Goal: Information Seeking & Learning: Learn about a topic

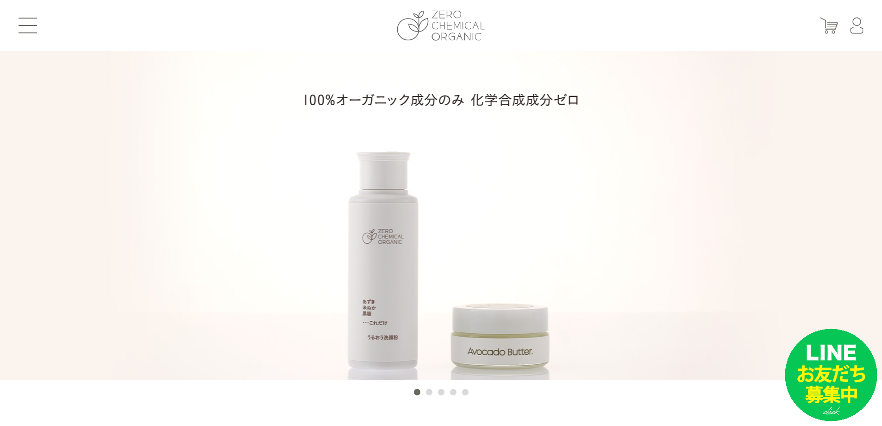
click at [419, 37] on img at bounding box center [441, 26] width 88 height 30
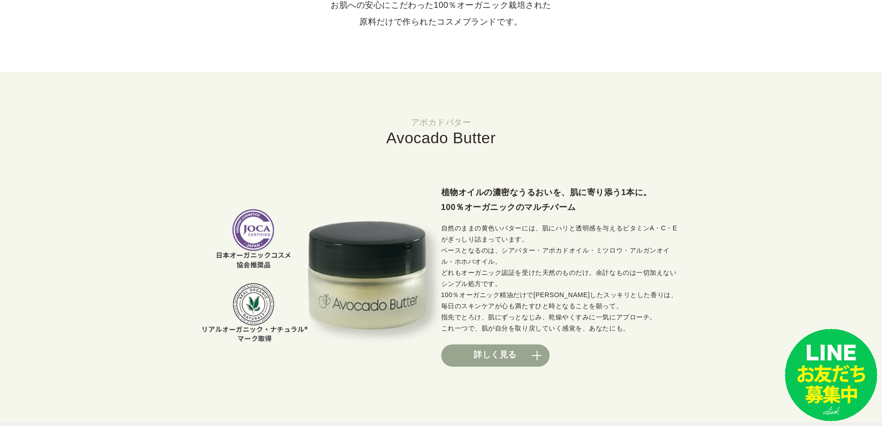
scroll to position [602, 0]
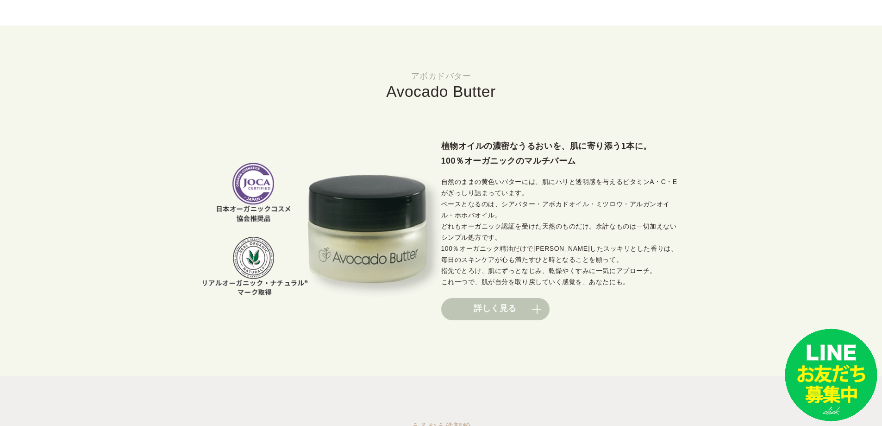
click at [503, 317] on link "詳しく見る" at bounding box center [495, 309] width 108 height 22
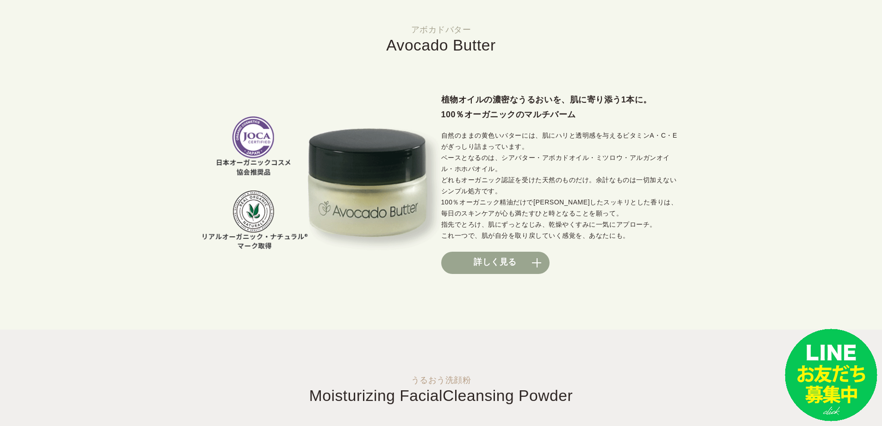
scroll to position [602, 0]
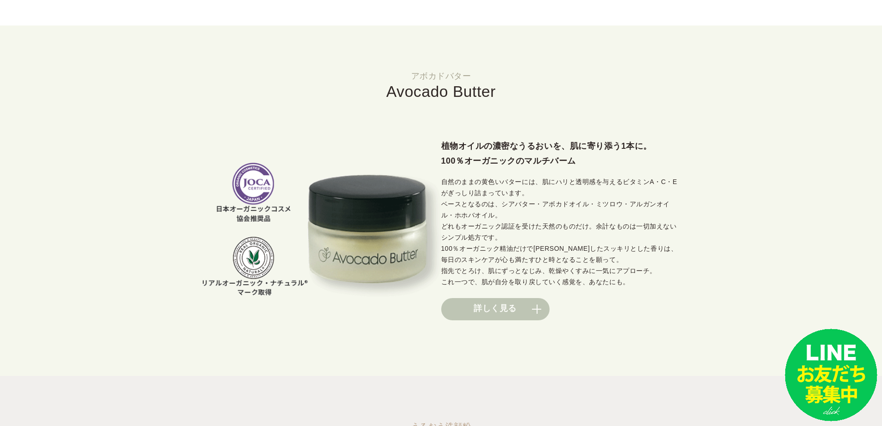
click at [505, 309] on link "詳しく見る" at bounding box center [495, 309] width 108 height 22
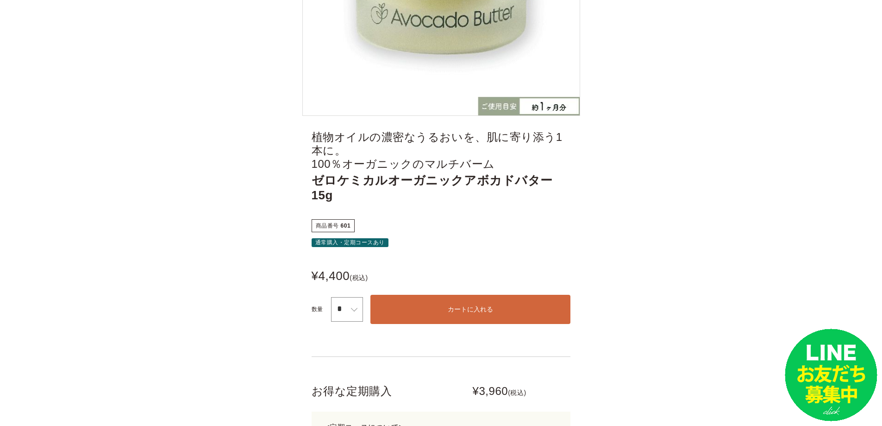
scroll to position [417, 0]
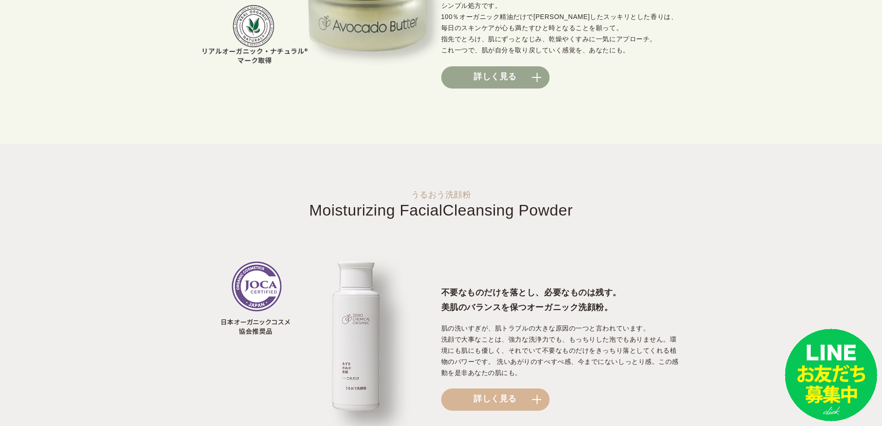
scroll to position [973, 0]
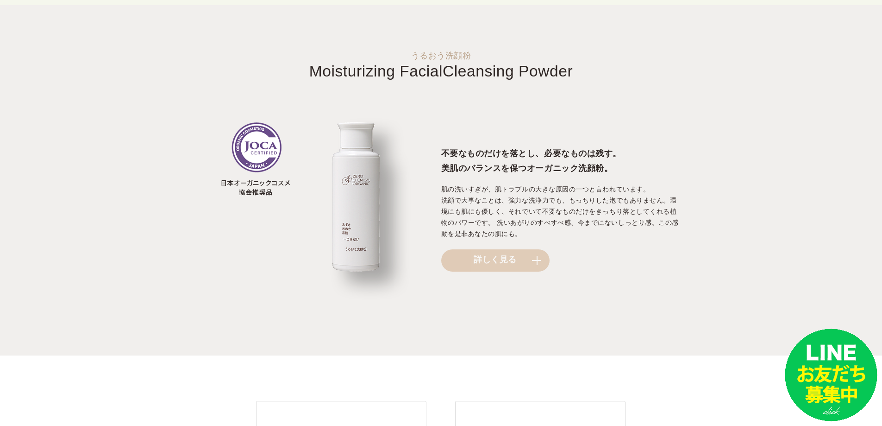
click at [508, 263] on link "詳しく見る" at bounding box center [495, 260] width 108 height 22
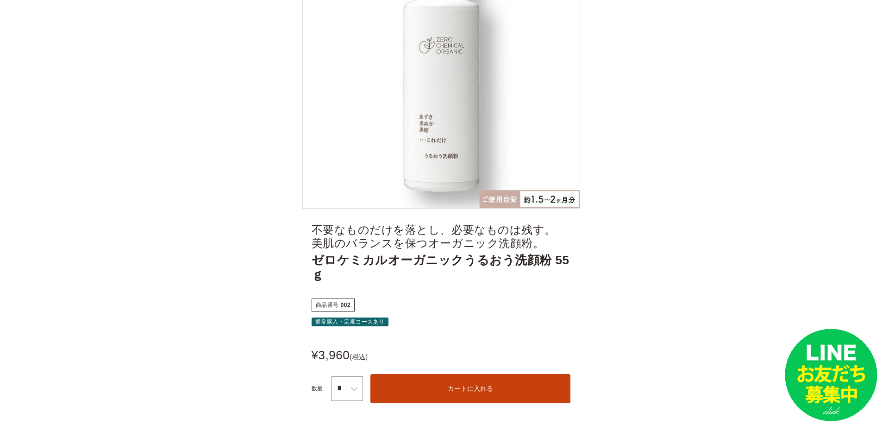
scroll to position [232, 0]
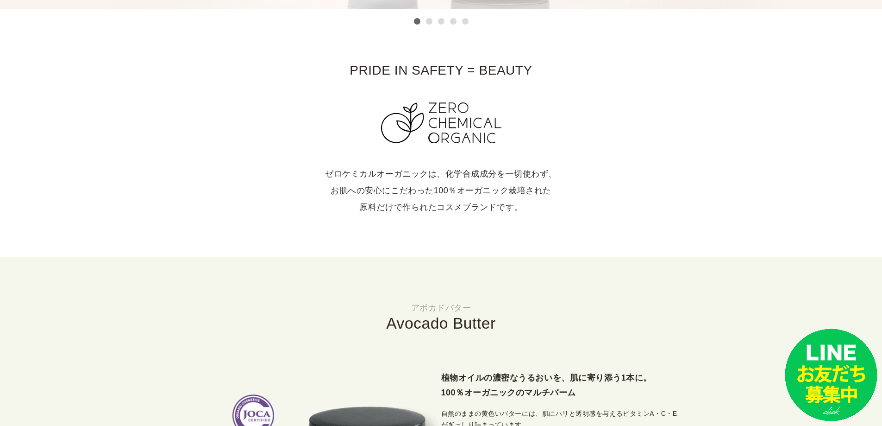
scroll to position [556, 0]
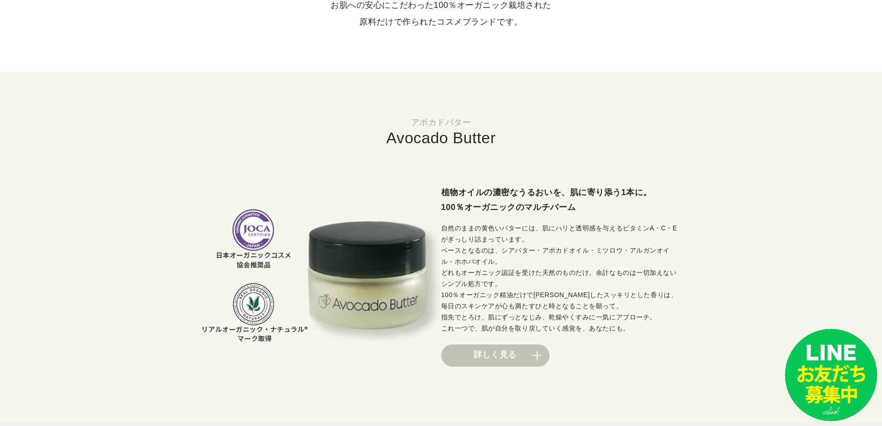
click at [498, 358] on link "詳しく見る" at bounding box center [495, 355] width 108 height 22
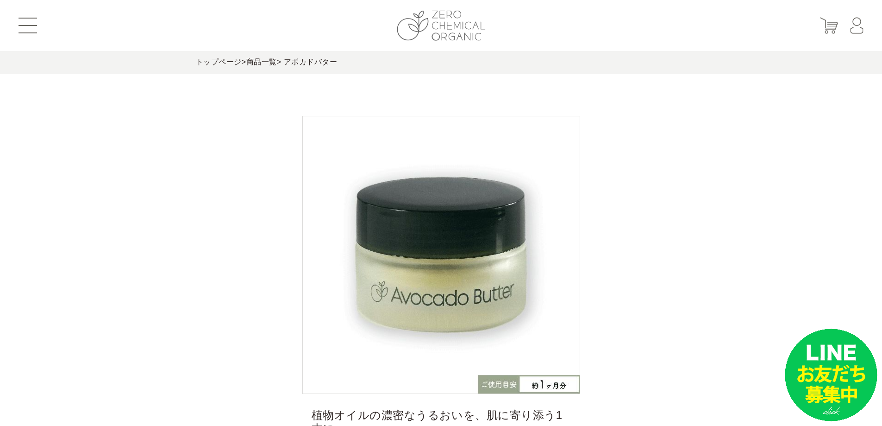
click at [467, 30] on img at bounding box center [441, 26] width 88 height 30
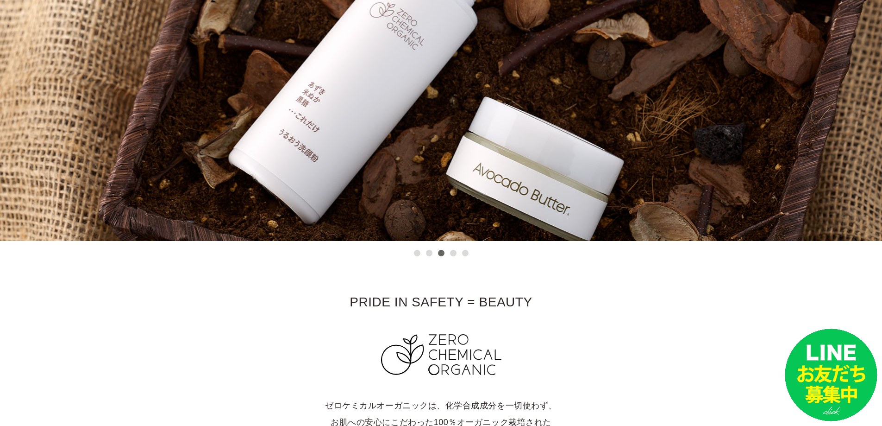
scroll to position [93, 0]
